Goal: Go to known website: Go to known website

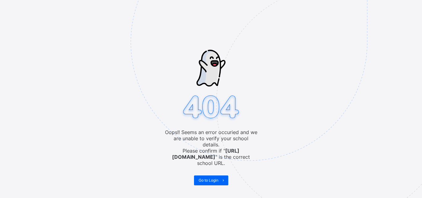
drag, startPoint x: 0, startPoint y: 0, endPoint x: 92, endPoint y: 32, distance: 97.2
click at [92, 32] on div "Oops!! Seems an error occuried and we are unable to verify your school details.…" at bounding box center [211, 99] width 422 height 198
click at [214, 171] on img at bounding box center [292, 73] width 322 height 298
click at [211, 178] on span "Go to Login" at bounding box center [208, 180] width 20 height 5
